Goal: Transaction & Acquisition: Purchase product/service

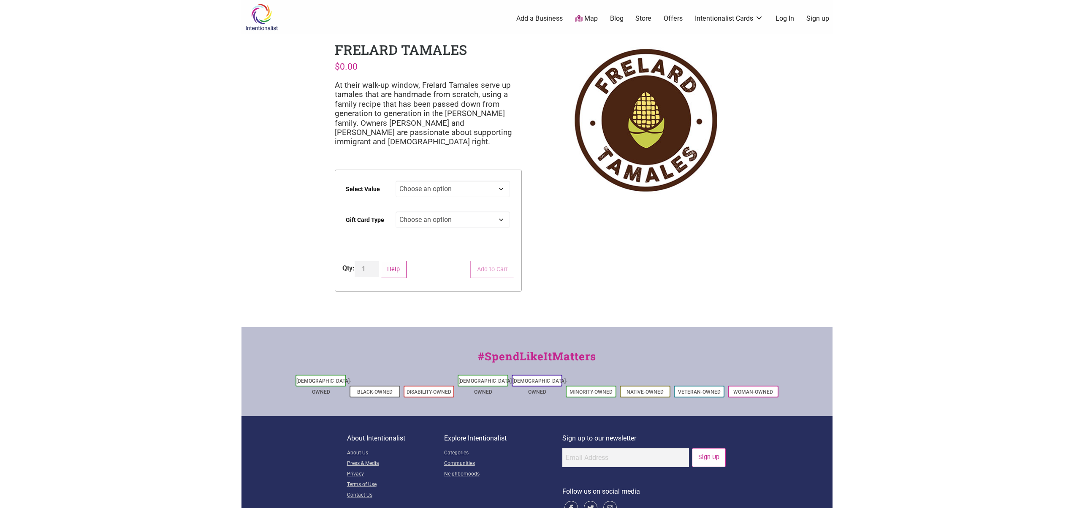
click at [457, 189] on select "Choose an option $25 $50 $100 $200 $500" at bounding box center [452, 189] width 115 height 16
click at [395, 181] on select "Choose an option $25 $50 $100 $200 $500" at bounding box center [452, 189] width 115 height 16
select select "$200"
click at [460, 225] on select "Choose an option Physical" at bounding box center [452, 219] width 115 height 16
click at [463, 220] on select "Choose an option Physical" at bounding box center [452, 219] width 115 height 16
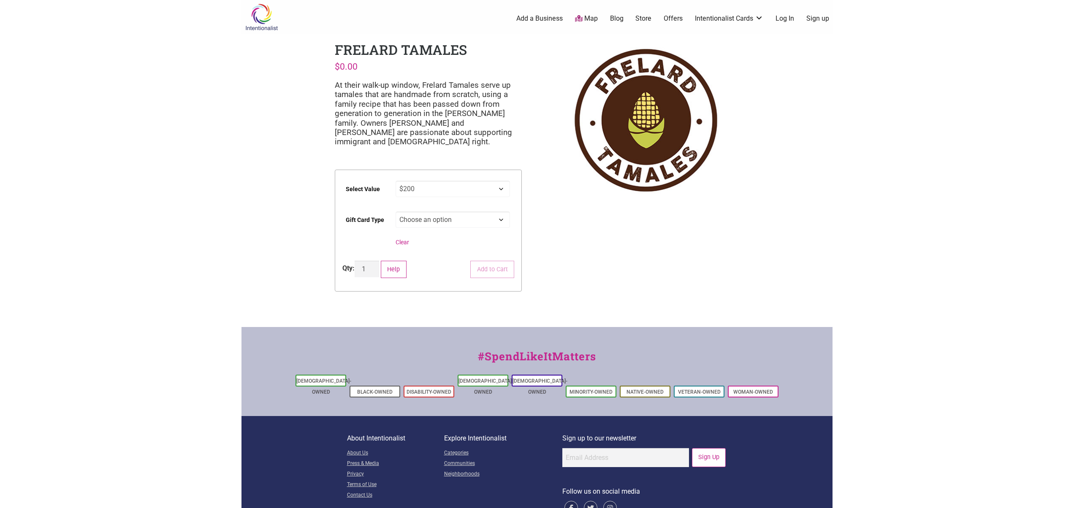
select select "Physical"
click at [395, 211] on select "Choose an option Physical" at bounding box center [452, 219] width 115 height 16
select select "$200"
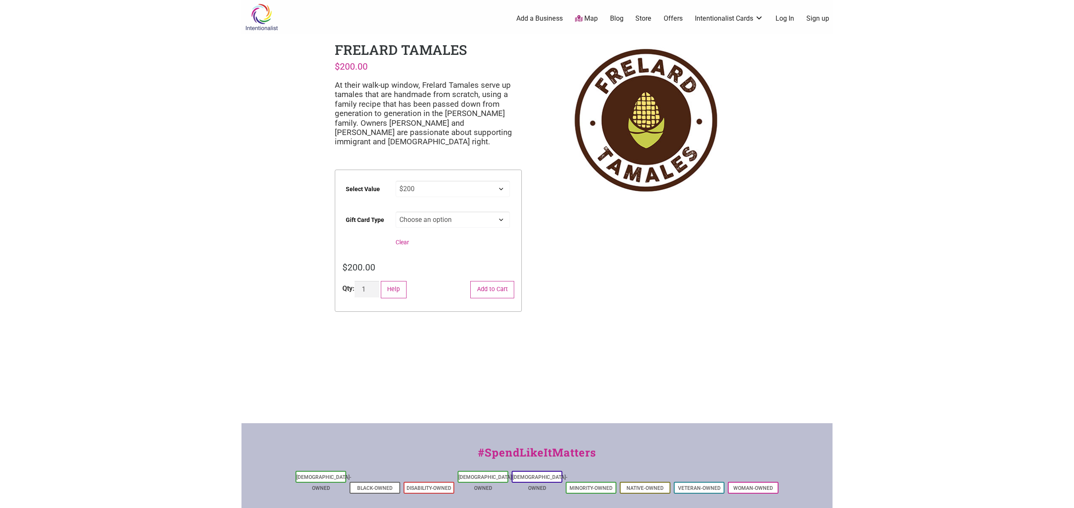
click at [498, 189] on select "Choose an option $25 $50 $100 $200 $500" at bounding box center [452, 189] width 115 height 16
click at [395, 181] on select "Choose an option $25 $50 $100 $200 $500" at bounding box center [452, 189] width 115 height 16
click at [406, 188] on select "Choose an option $25 $50 $100 $200 $500" at bounding box center [452, 189] width 115 height 16
click at [862, 88] on body "× Menu 0 Add a Business Map Blog Store Offers Intentionalist Cards Buy Black Ca…" at bounding box center [537, 254] width 1074 height 508
click at [783, 19] on link "Log In" at bounding box center [784, 18] width 19 height 9
